Goal: Transaction & Acquisition: Purchase product/service

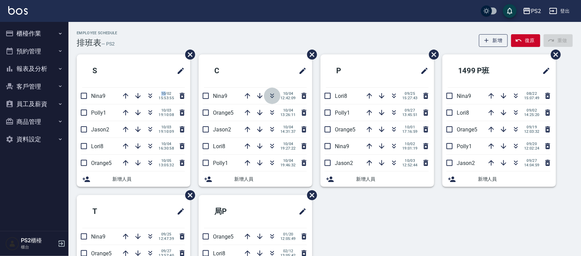
click at [275, 98] on icon "button" at bounding box center [272, 96] width 8 height 8
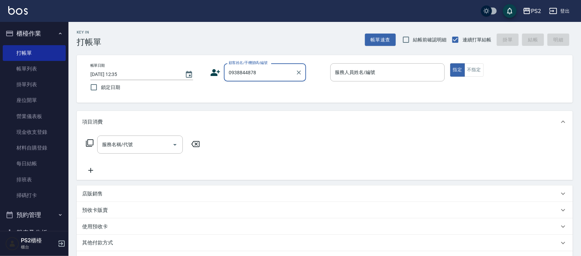
click at [275, 70] on input "0938844878" at bounding box center [260, 72] width 66 height 12
click at [215, 70] on icon at bounding box center [216, 72] width 10 height 7
click at [215, 70] on body "PS2 登出 櫃檯作業 打帳單 帳單列表 掛單列表 座位開單 營業儀表板 現金收支登錄 材料自購登錄 每日結帳 排班表 掃碼打卡 預約管理 預約管理 單日預約…" at bounding box center [290, 171] width 581 height 342
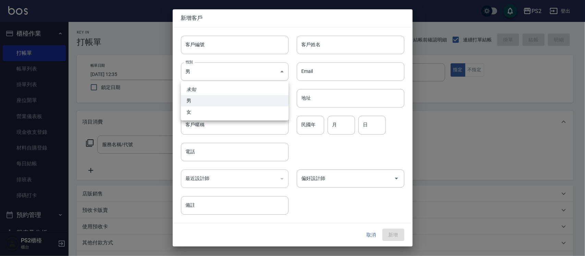
type input "0938844878"
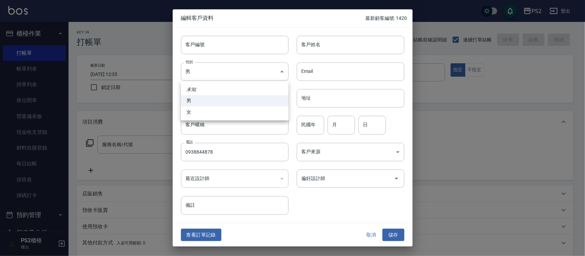
click at [339, 46] on div at bounding box center [292, 128] width 585 height 256
click at [339, 46] on input "客戶姓名" at bounding box center [351, 45] width 108 height 18
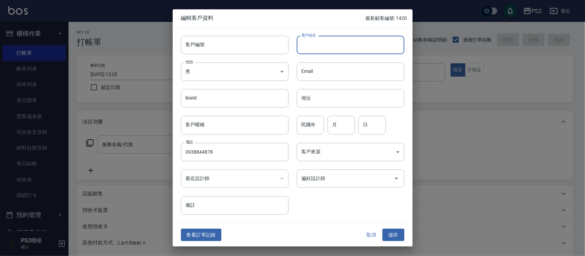
type input "ㄋ"
type input "D"
type input "W"
type input "SIB"
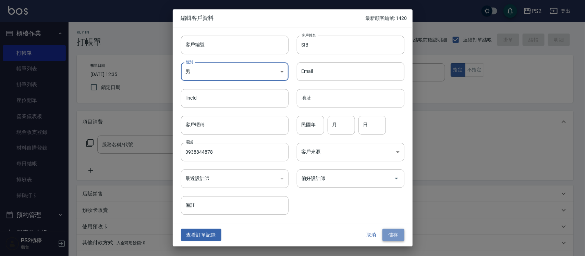
click at [397, 235] on button "儲存" at bounding box center [393, 235] width 22 height 13
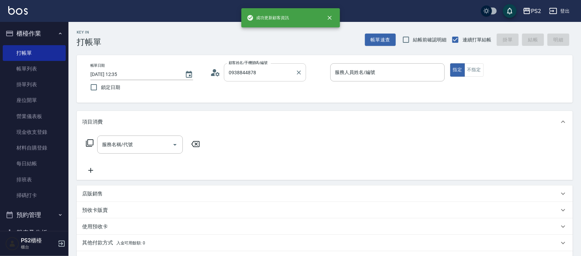
click at [266, 67] on input "0938844878" at bounding box center [260, 72] width 66 height 12
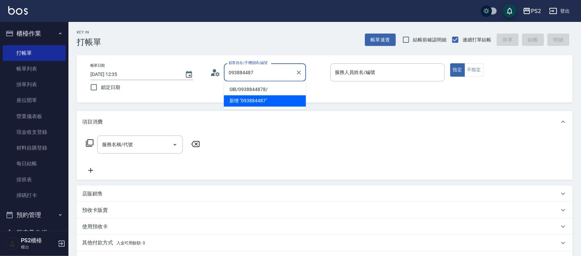
click at [274, 88] on li "SIB/0938844878/" at bounding box center [265, 89] width 82 height 11
type input "SIB/0938844878/"
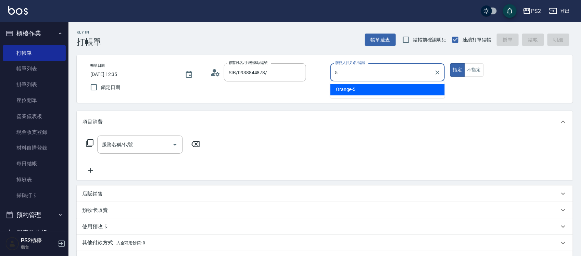
type input "Orange-5"
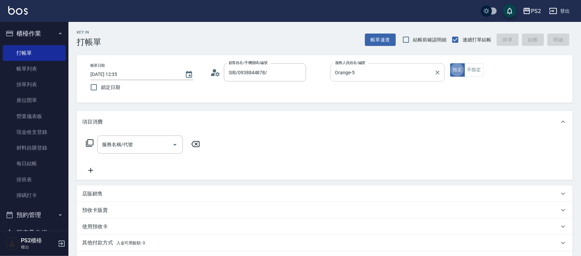
type button "true"
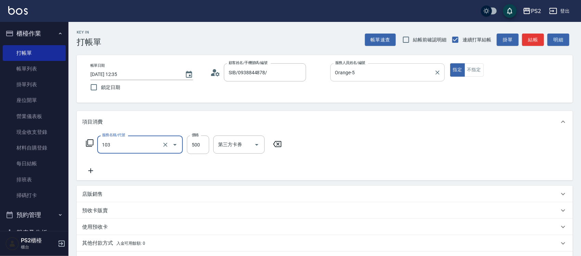
type input "B級洗剪500(103)"
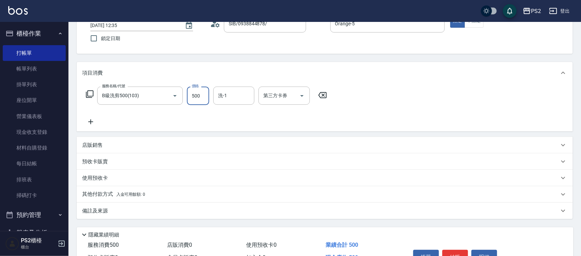
scroll to position [88, 0]
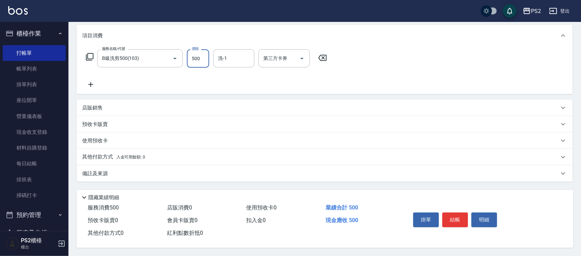
click at [453, 215] on button "結帳" at bounding box center [456, 220] width 26 height 14
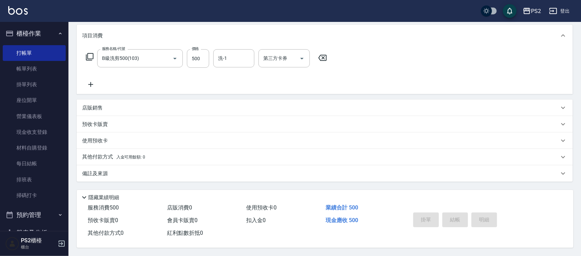
type input "[DATE] 17:02"
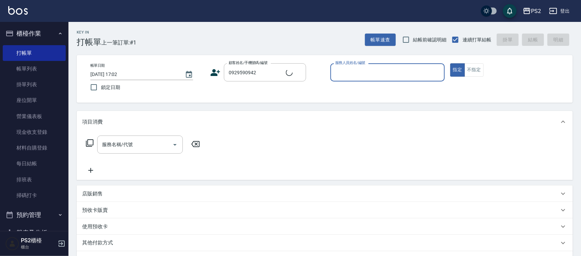
type input "[PERSON_NAME]/0929590942/10775"
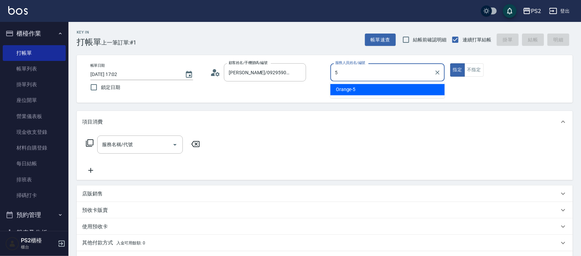
type input "Orange-5"
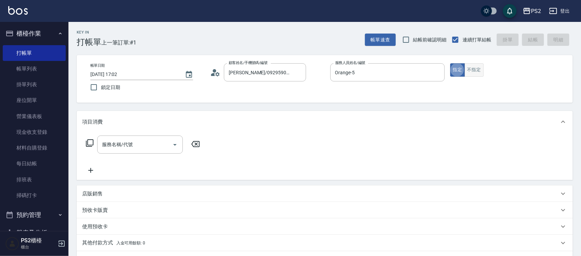
click at [479, 69] on button "不指定" at bounding box center [474, 69] width 19 height 13
click at [146, 148] on input "服務名稱/代號" at bounding box center [134, 145] width 69 height 12
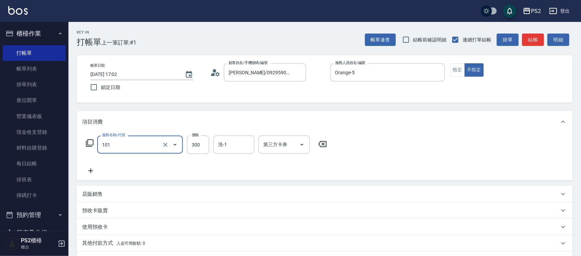
type input "洗髮(101)"
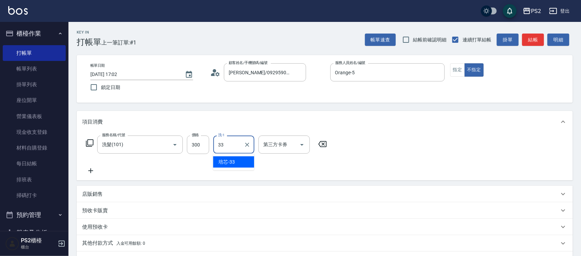
type input "培芯-33"
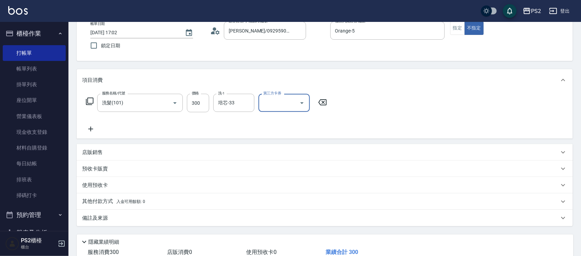
scroll to position [88, 0]
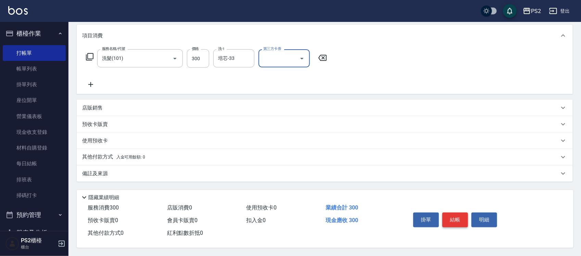
click at [456, 219] on button "結帳" at bounding box center [456, 220] width 26 height 14
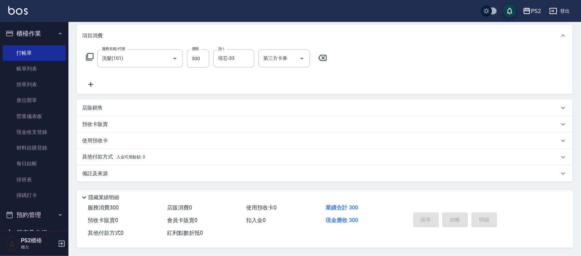
type input "[DATE] 17:03"
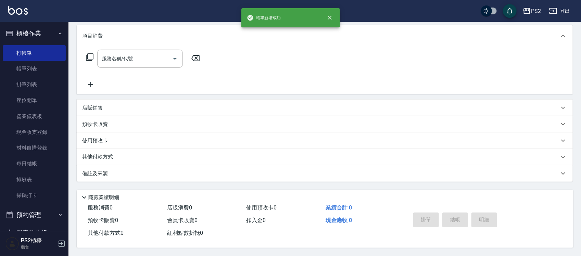
scroll to position [0, 0]
